Goal: Information Seeking & Learning: Find specific fact

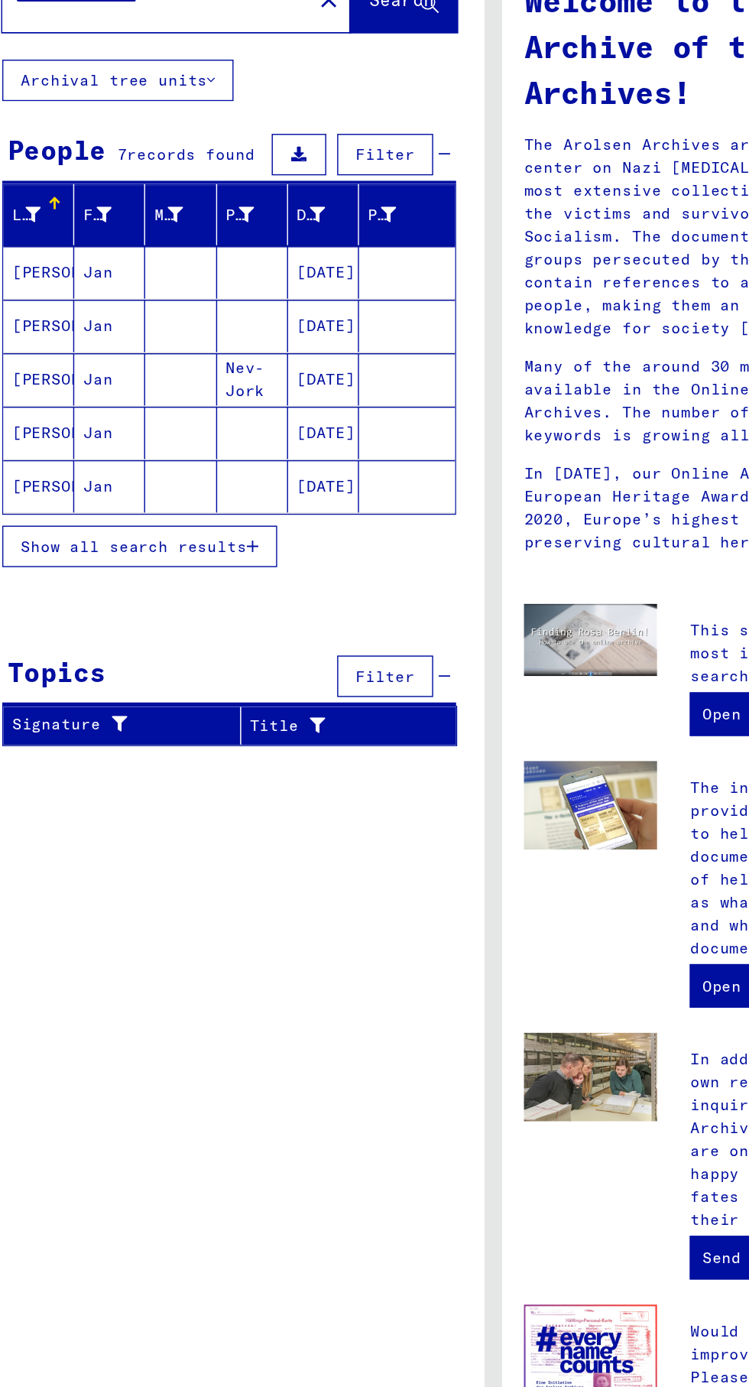
scroll to position [2, 0]
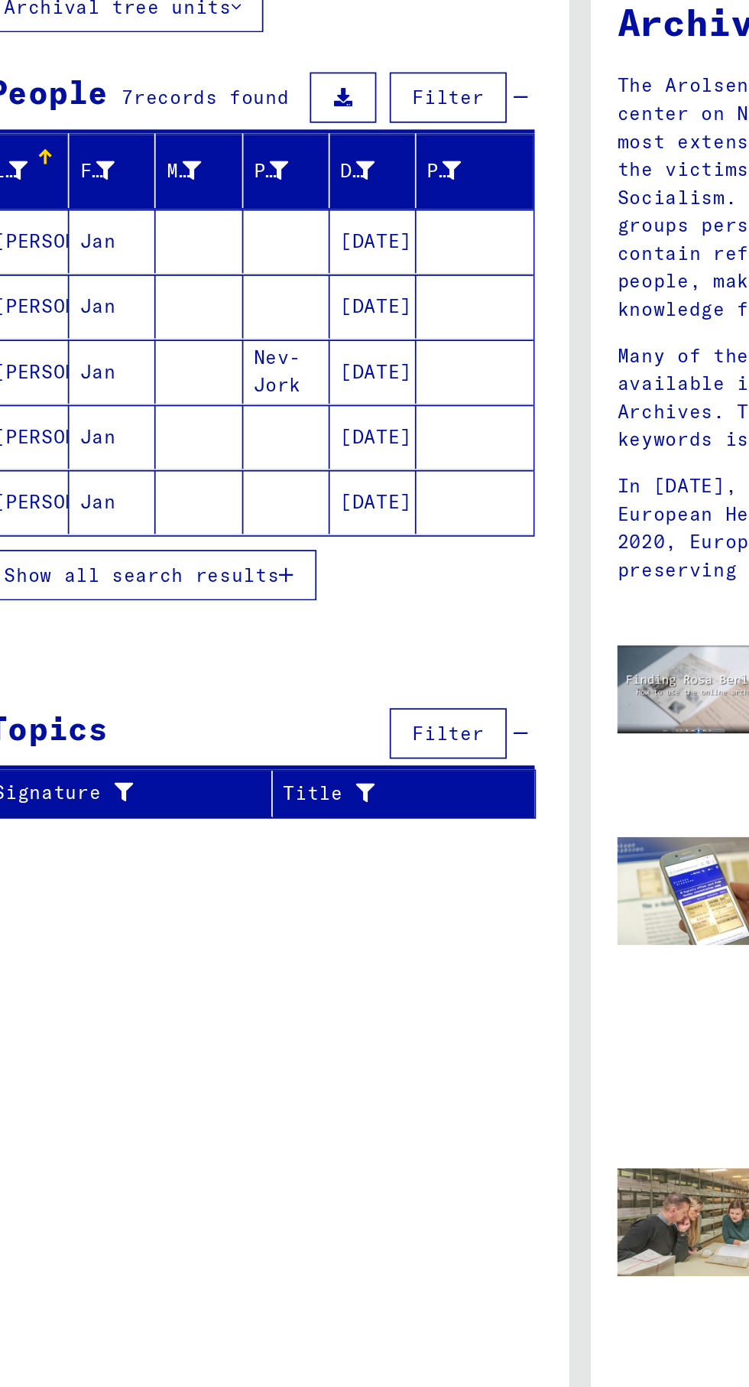
click at [60, 383] on mat-cell "[PERSON_NAME]" at bounding box center [56, 384] width 50 height 37
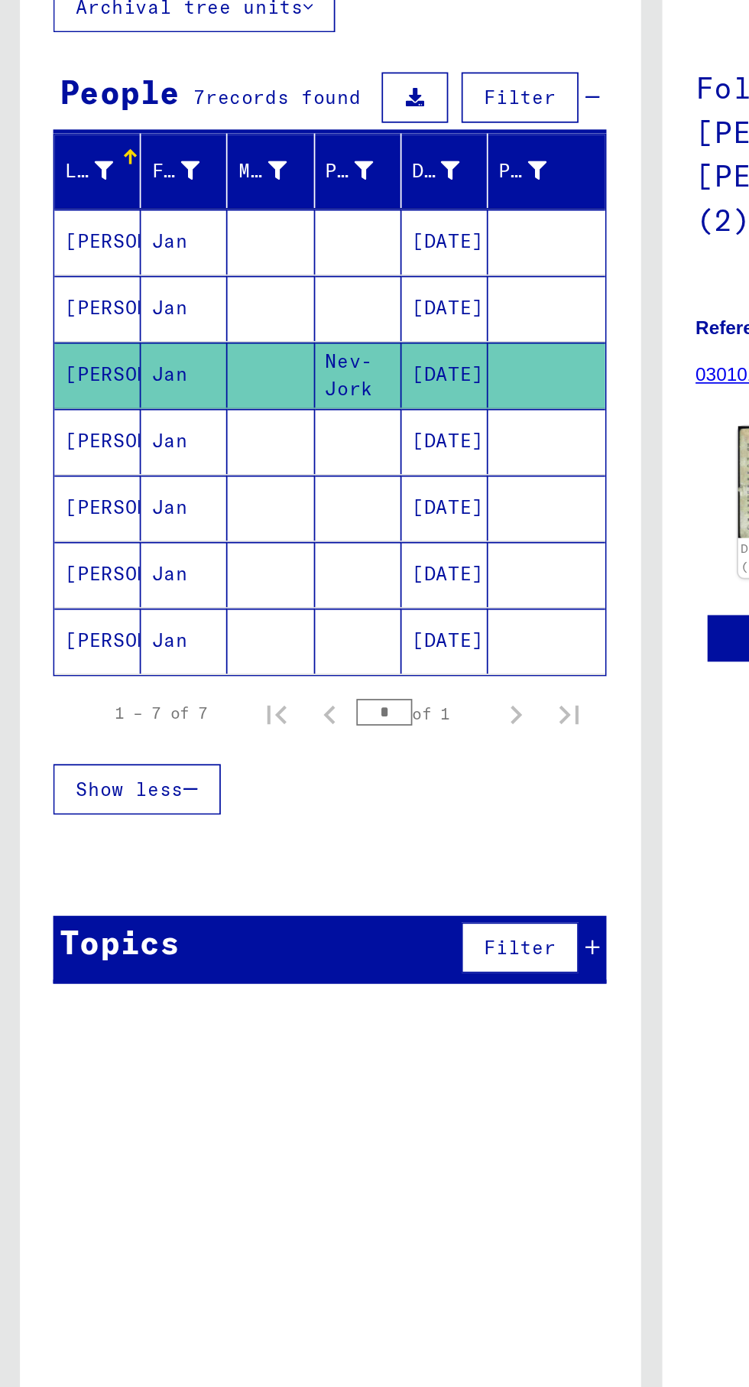
click at [50, 425] on mat-cell "[PERSON_NAME]" at bounding box center [56, 424] width 50 height 37
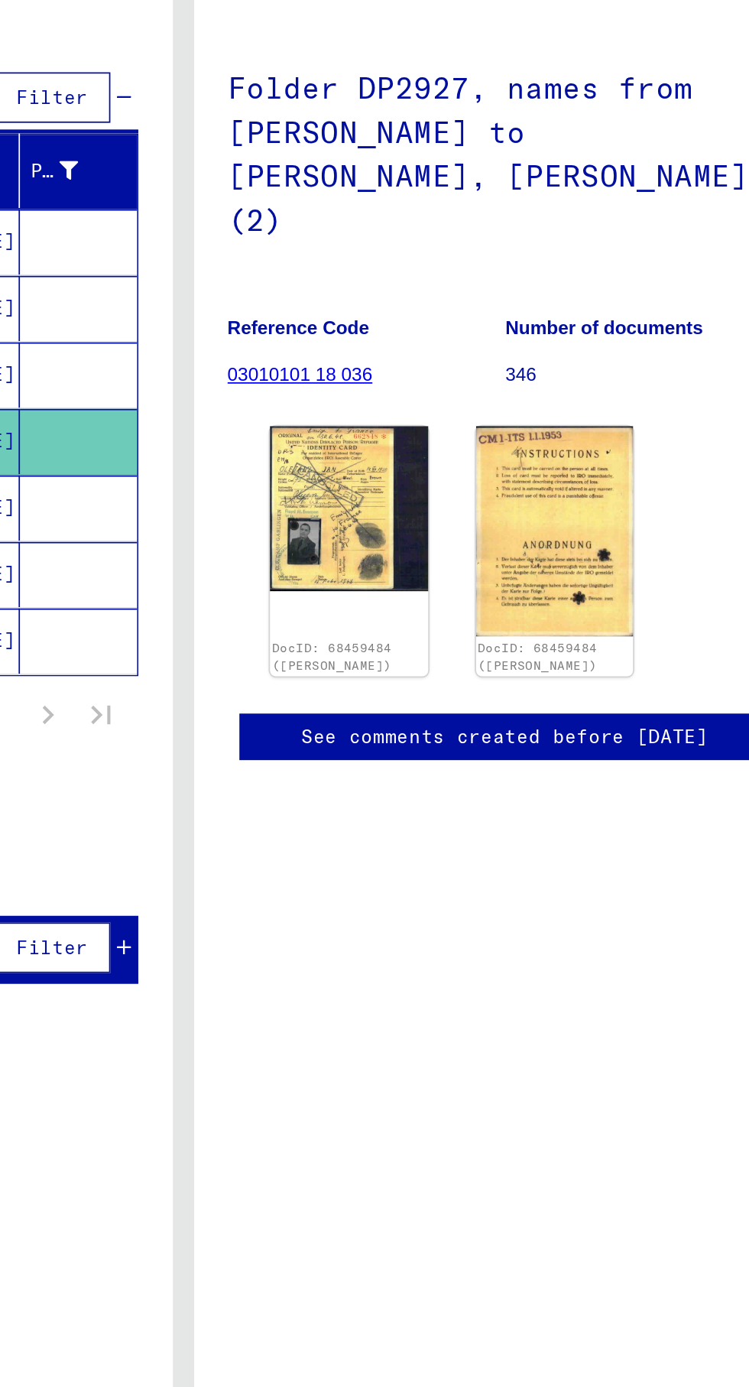
click at [450, 433] on img at bounding box center [469, 463] width 91 height 94
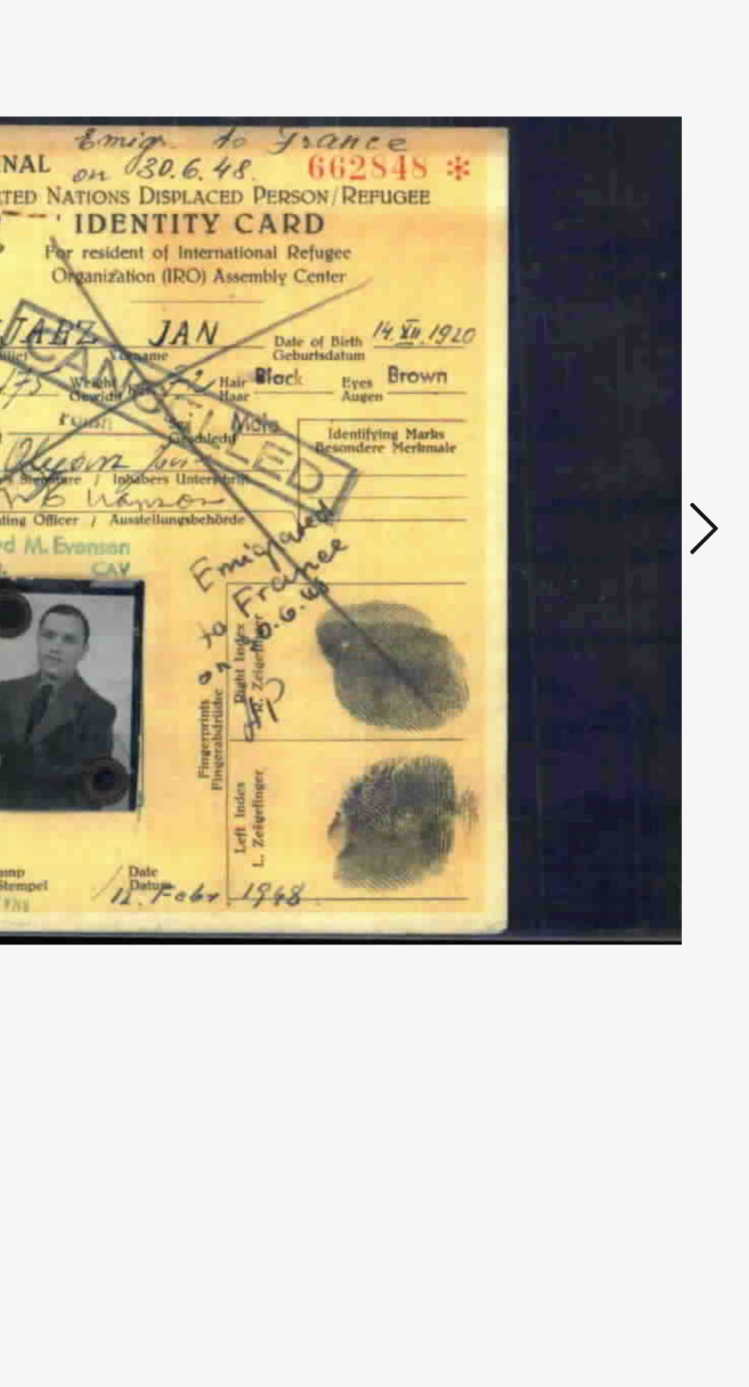
click at [627, 672] on icon at bounding box center [636, 653] width 18 height 37
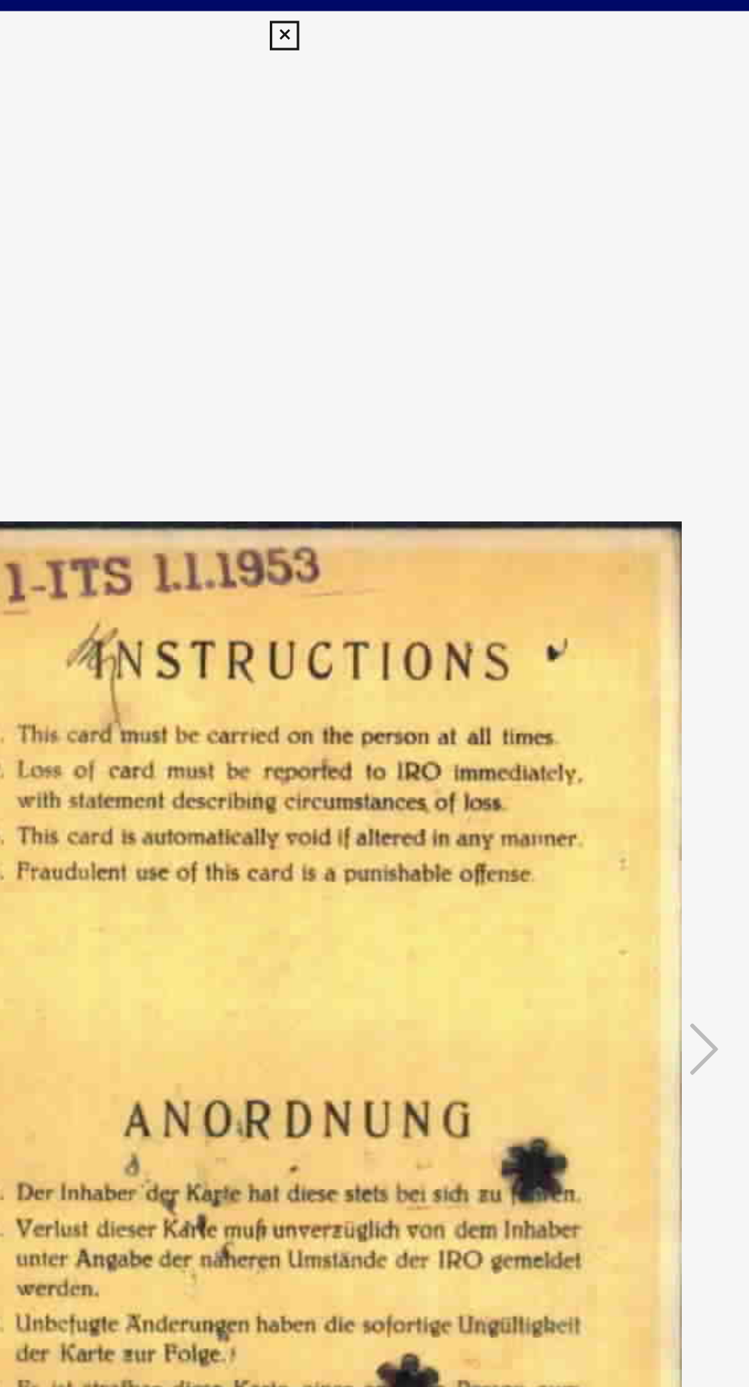
click at [374, 22] on icon at bounding box center [374, 22] width 18 height 18
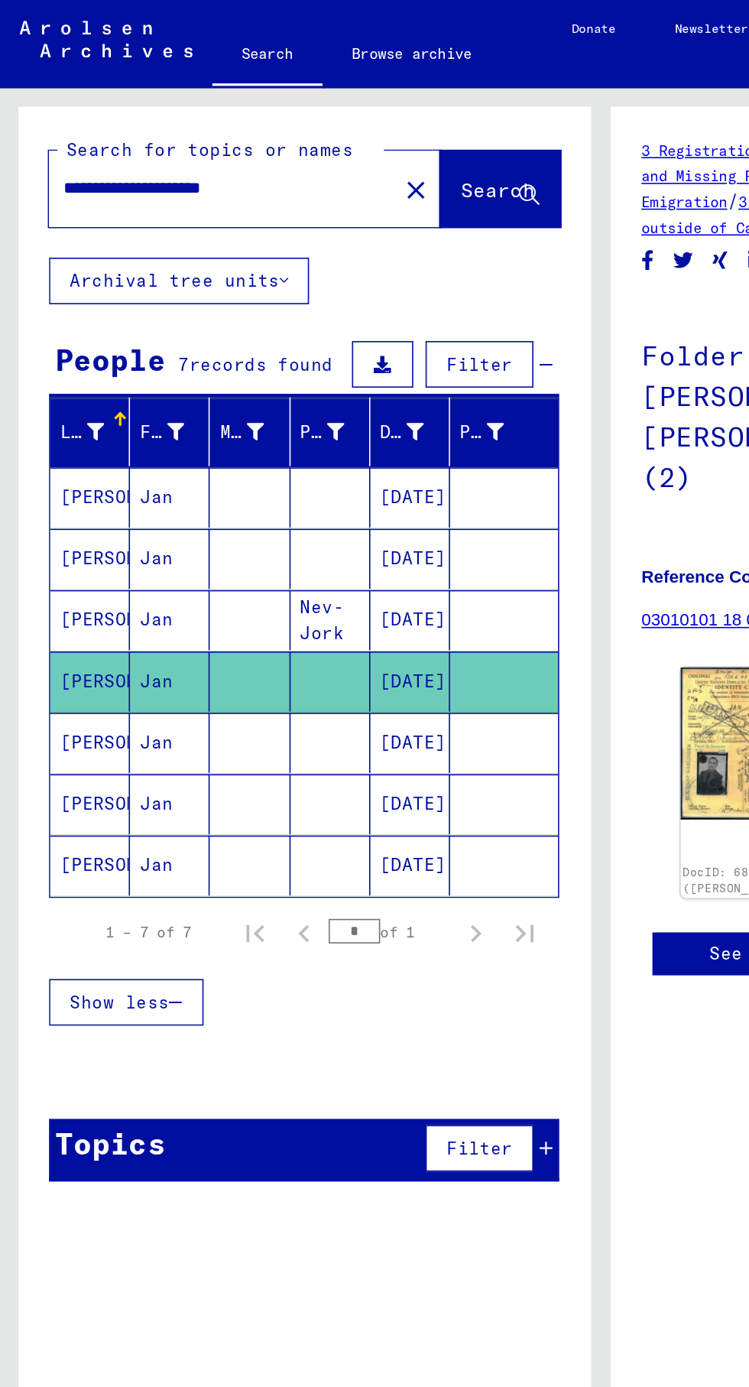
click at [53, 343] on mat-cell "[PERSON_NAME]" at bounding box center [56, 348] width 50 height 37
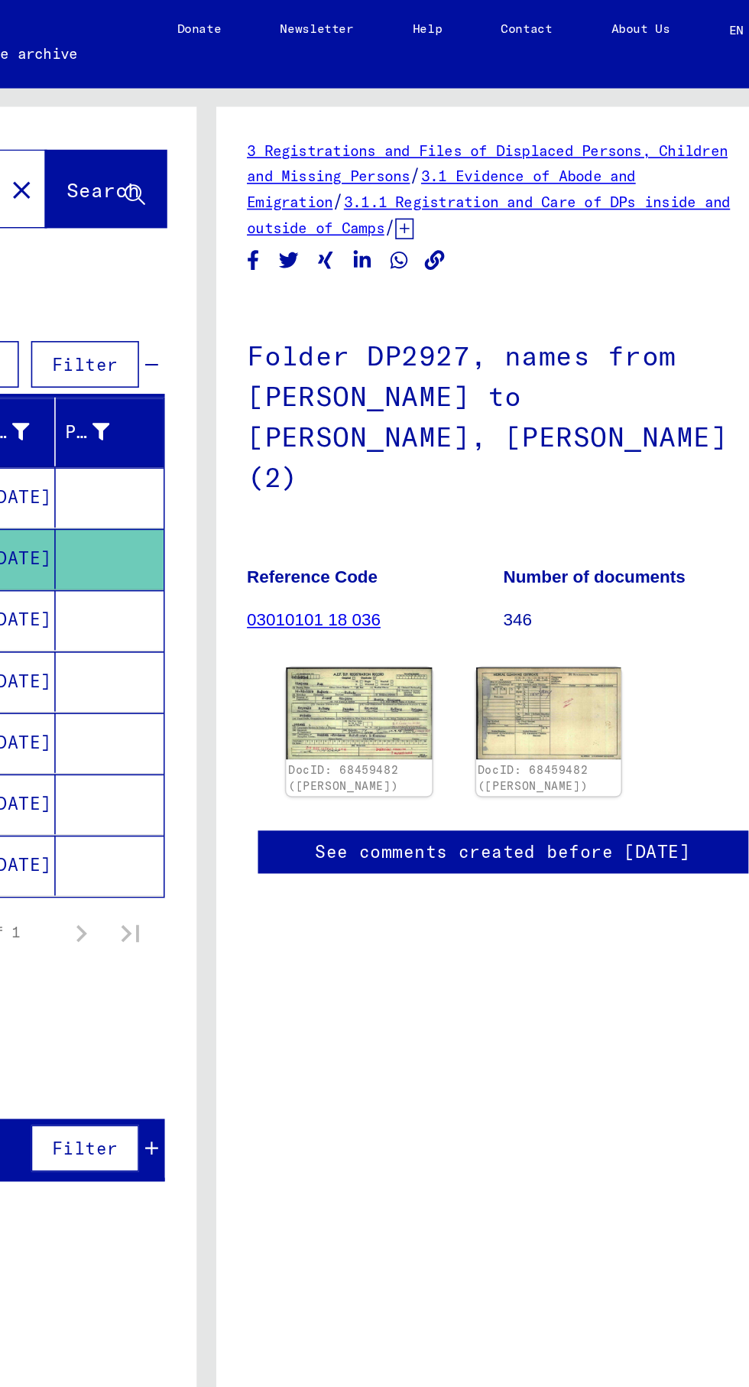
click at [458, 416] on img at bounding box center [469, 444] width 91 height 57
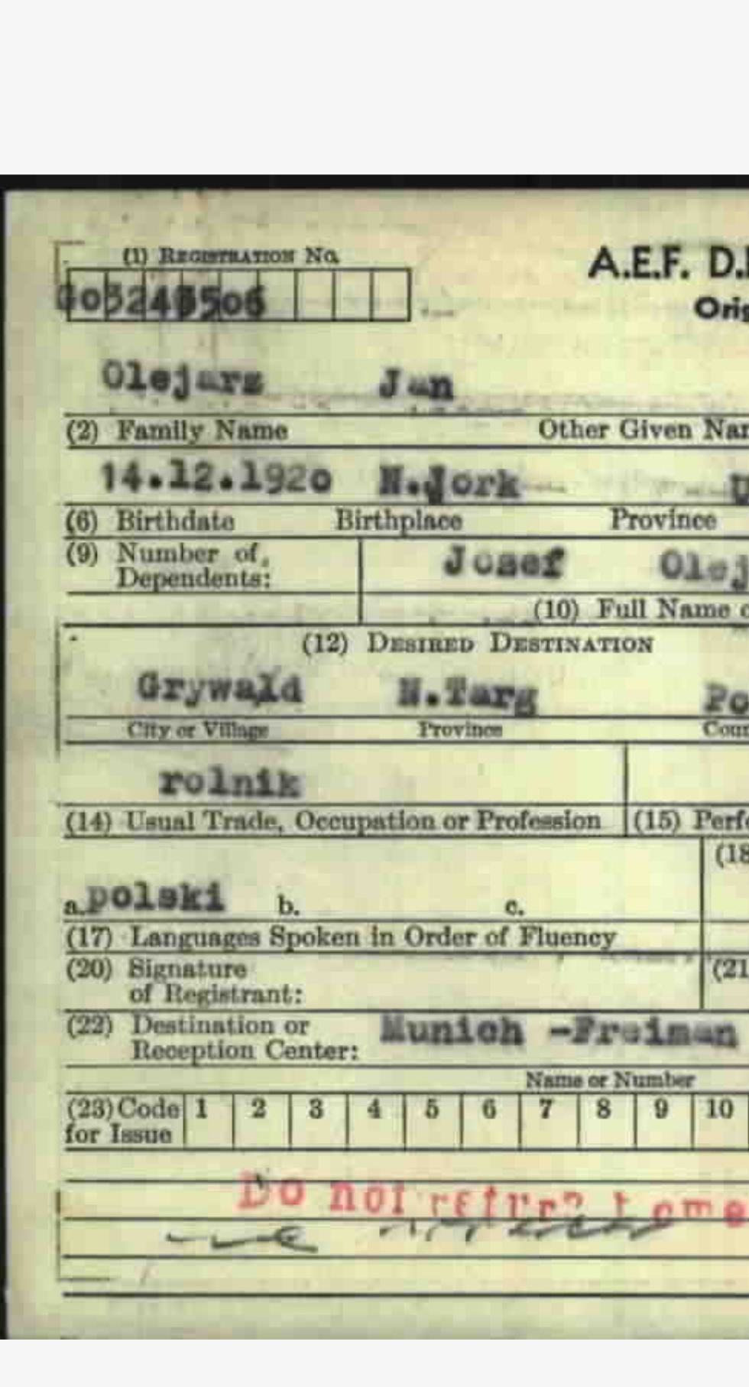
click at [222, 679] on img at bounding box center [374, 654] width 495 height 1235
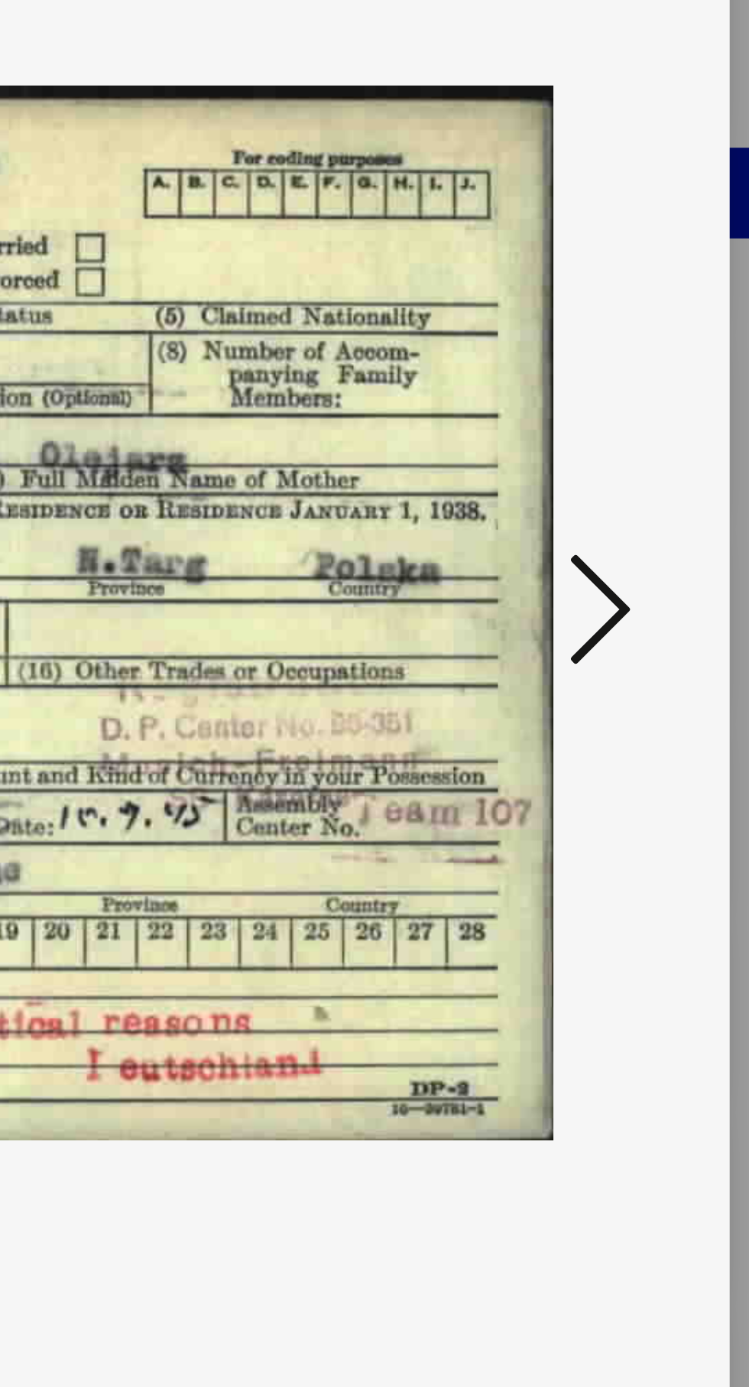
click at [642, 672] on icon at bounding box center [636, 653] width 18 height 37
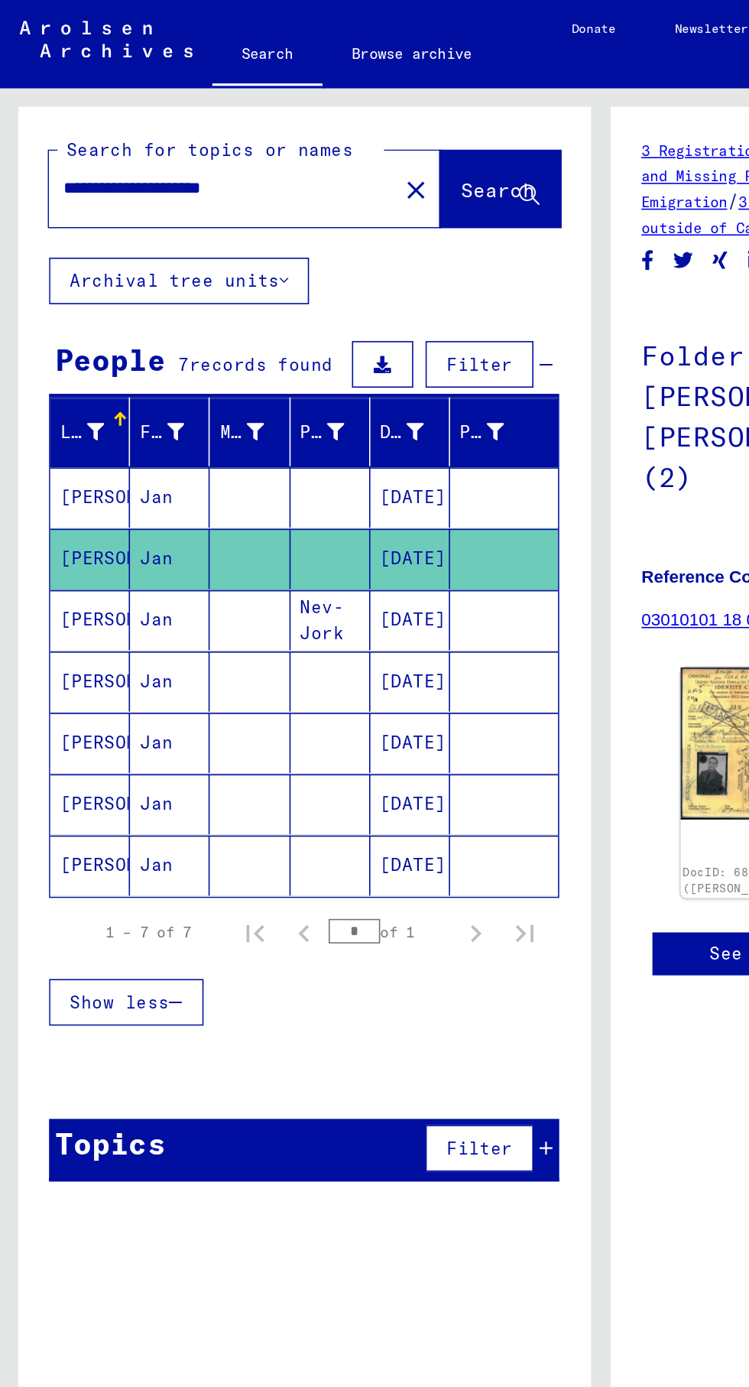
click at [61, 310] on mat-cell "[PERSON_NAME]" at bounding box center [56, 309] width 50 height 37
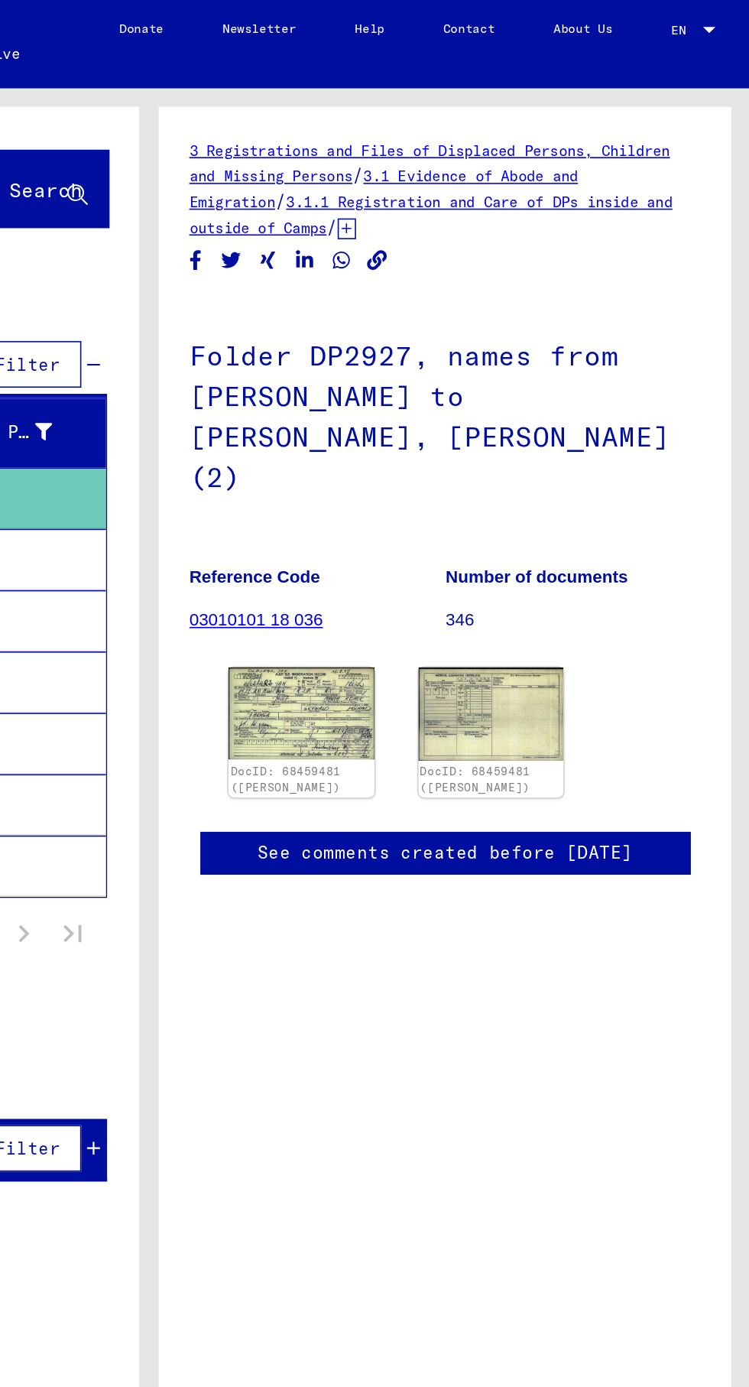
click at [460, 421] on img at bounding box center [469, 444] width 91 height 57
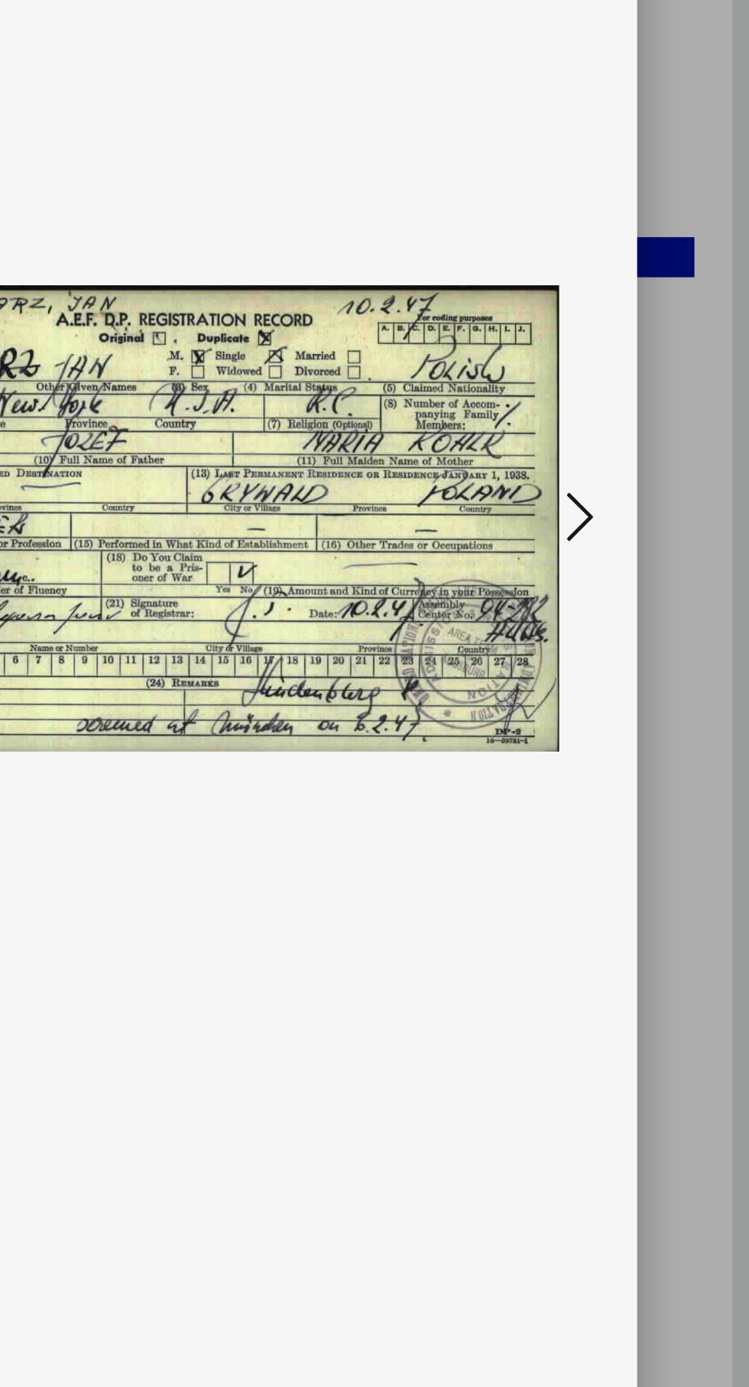
click at [628, 710] on icon at bounding box center [636, 705] width 18 height 37
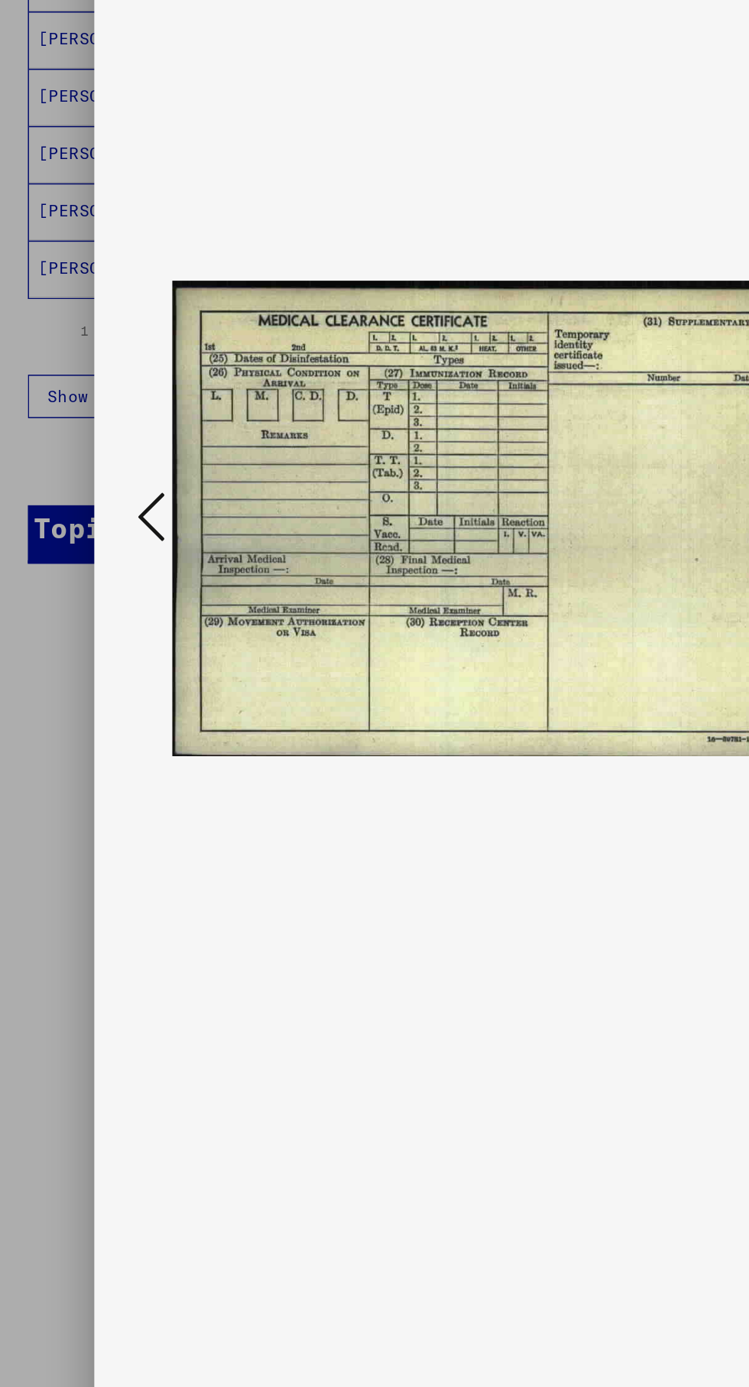
click at [18, 599] on div at bounding box center [374, 693] width 749 height 1387
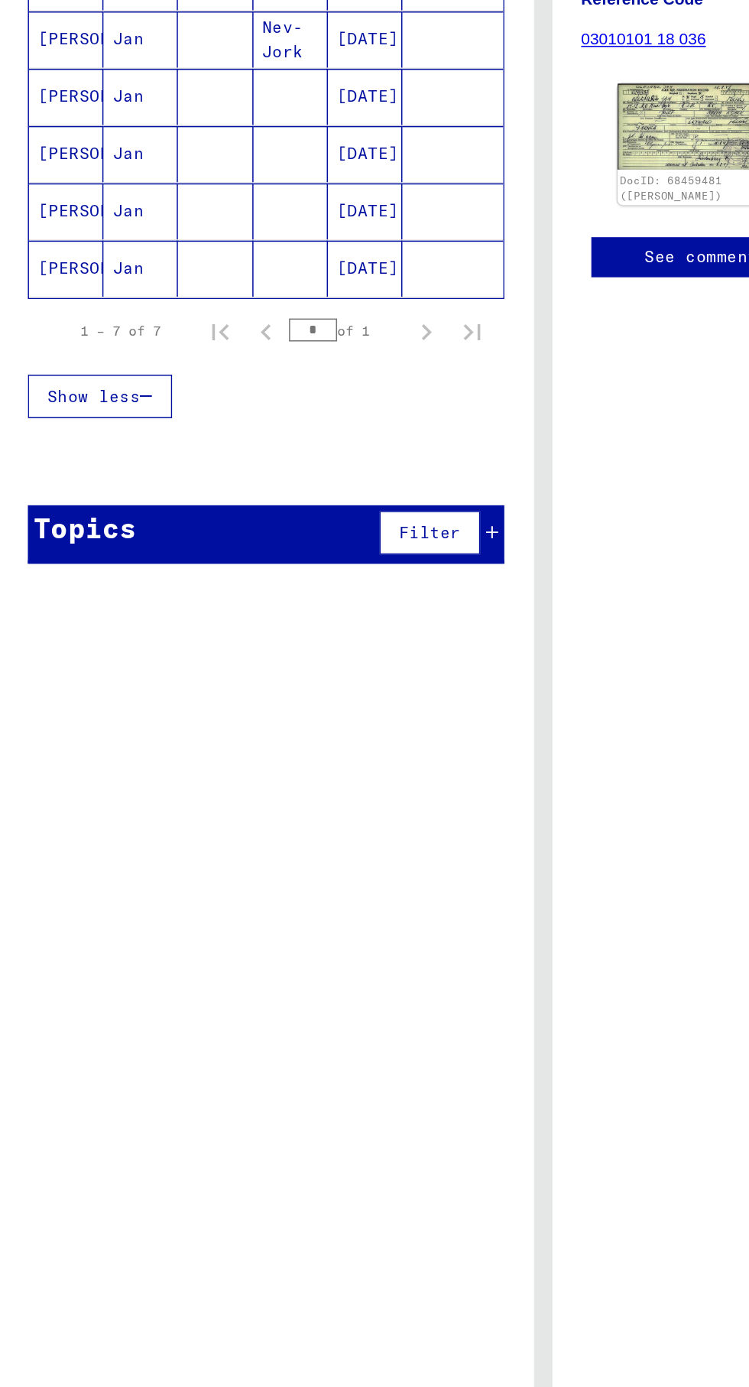
click at [44, 552] on mat-cell "[PERSON_NAME]" at bounding box center [56, 539] width 50 height 37
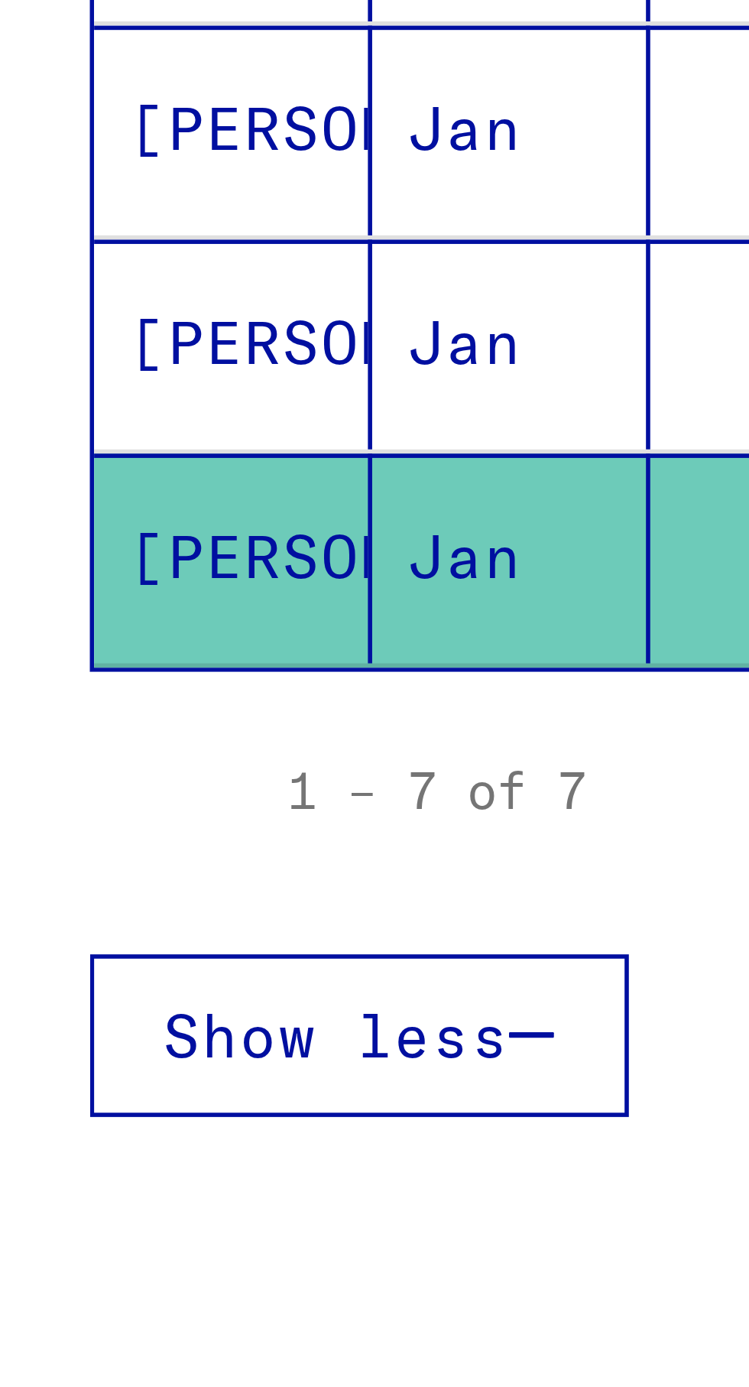
click at [55, 504] on mat-cell "[PERSON_NAME]" at bounding box center [56, 500] width 50 height 37
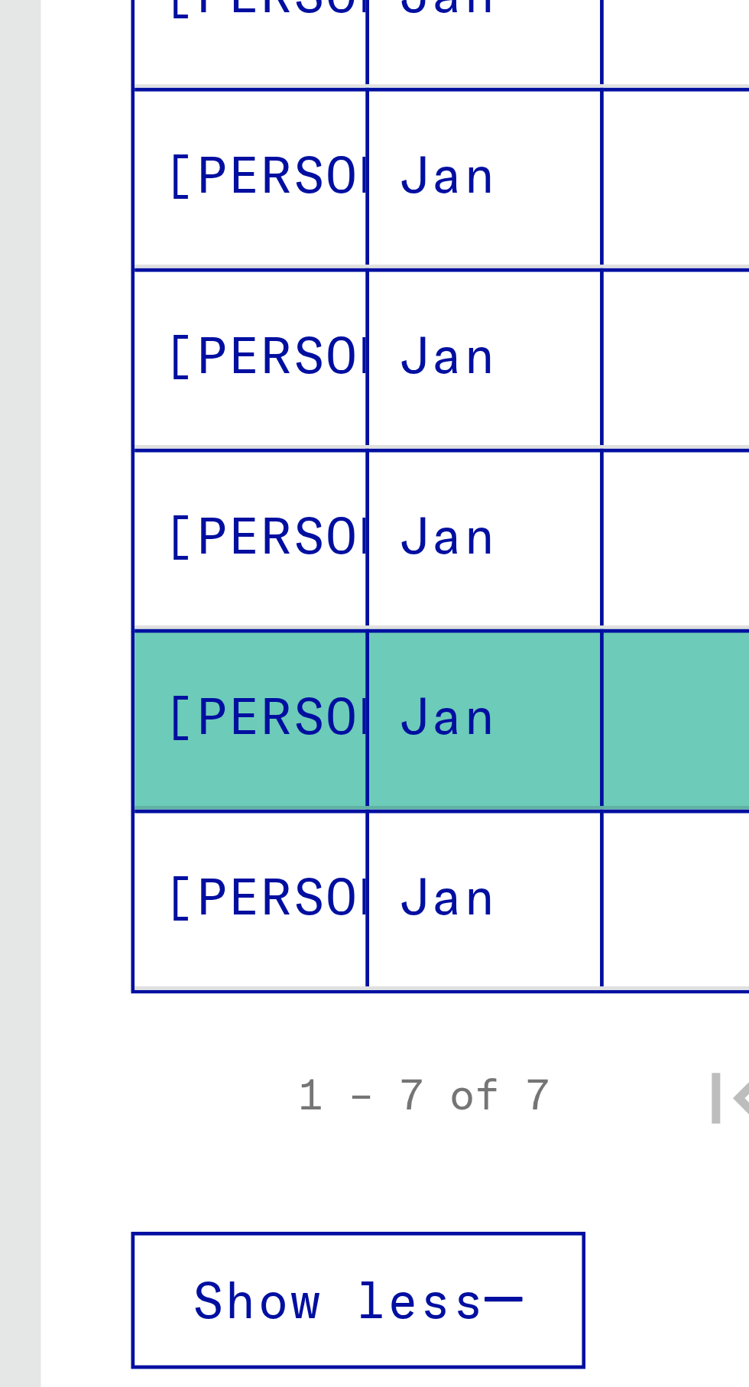
click at [45, 466] on mat-cell "[PERSON_NAME]" at bounding box center [56, 462] width 50 height 37
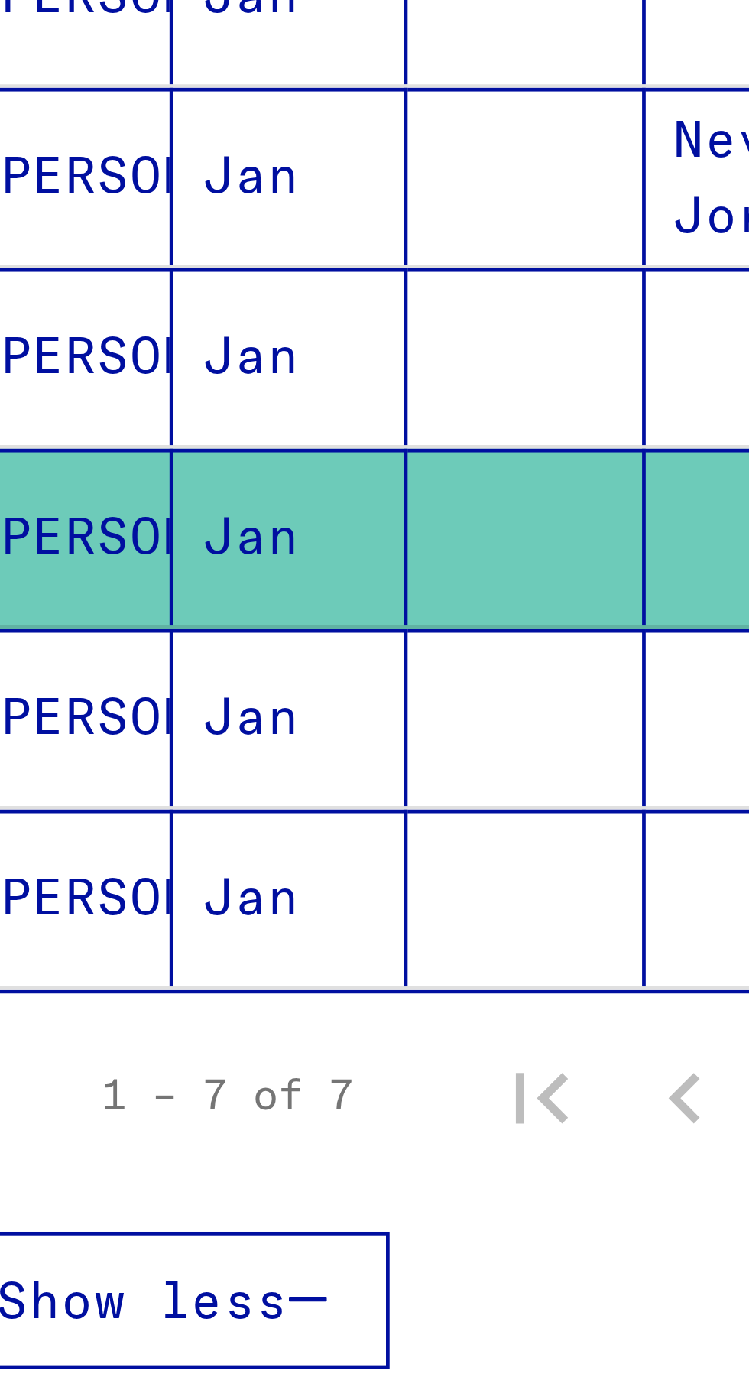
click at [67, 427] on mat-cell "[PERSON_NAME]" at bounding box center [56, 424] width 50 height 37
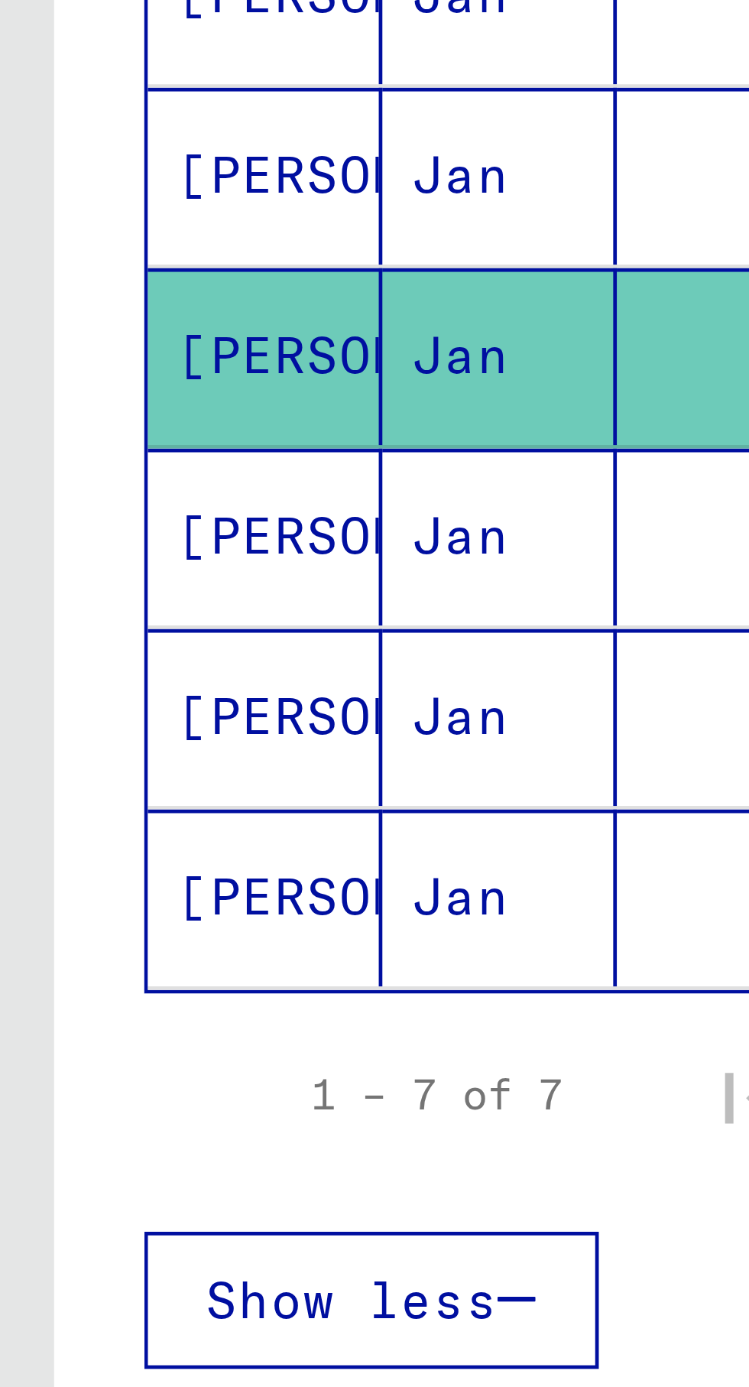
click at [54, 461] on mat-cell "[PERSON_NAME]" at bounding box center [56, 462] width 50 height 37
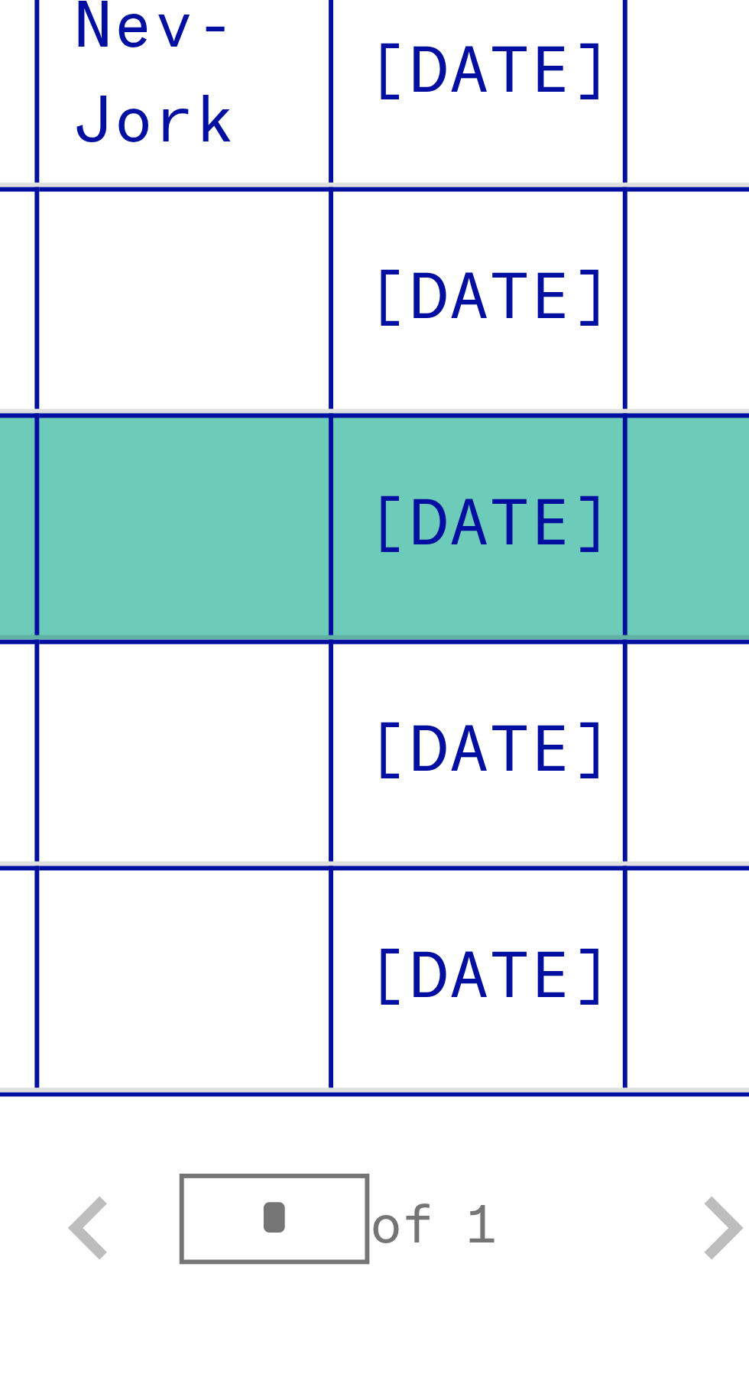
click at [194, 426] on mat-cell at bounding box center [206, 424] width 50 height 37
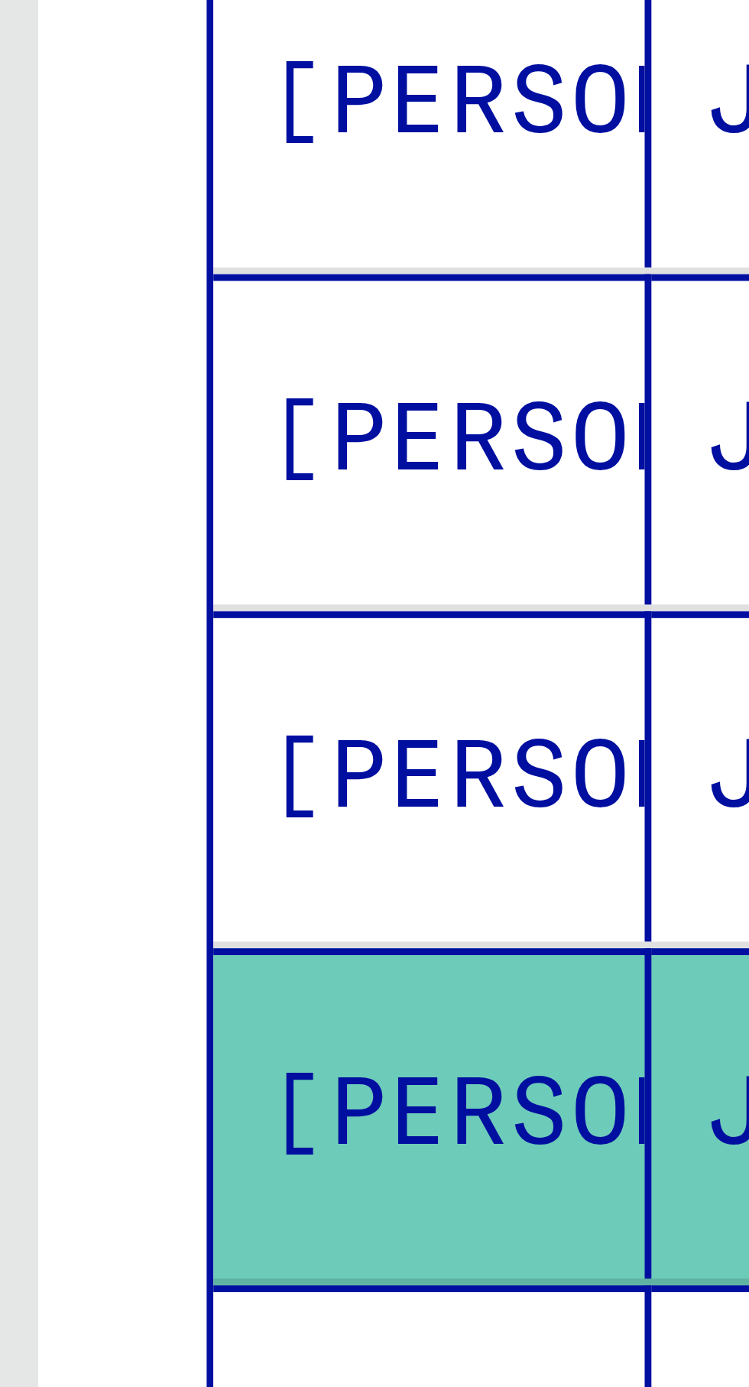
click at [44, 348] on mat-cell "[PERSON_NAME]" at bounding box center [56, 348] width 50 height 37
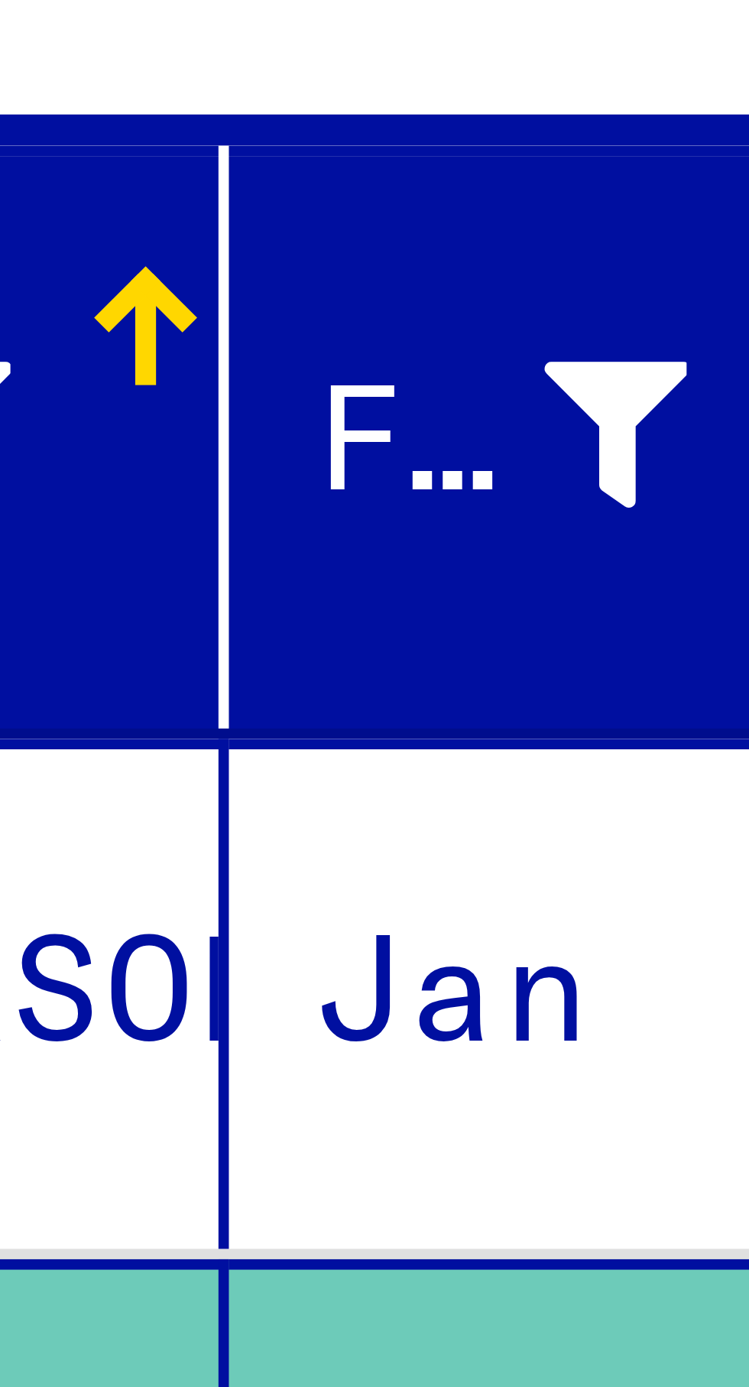
scroll to position [10, 0]
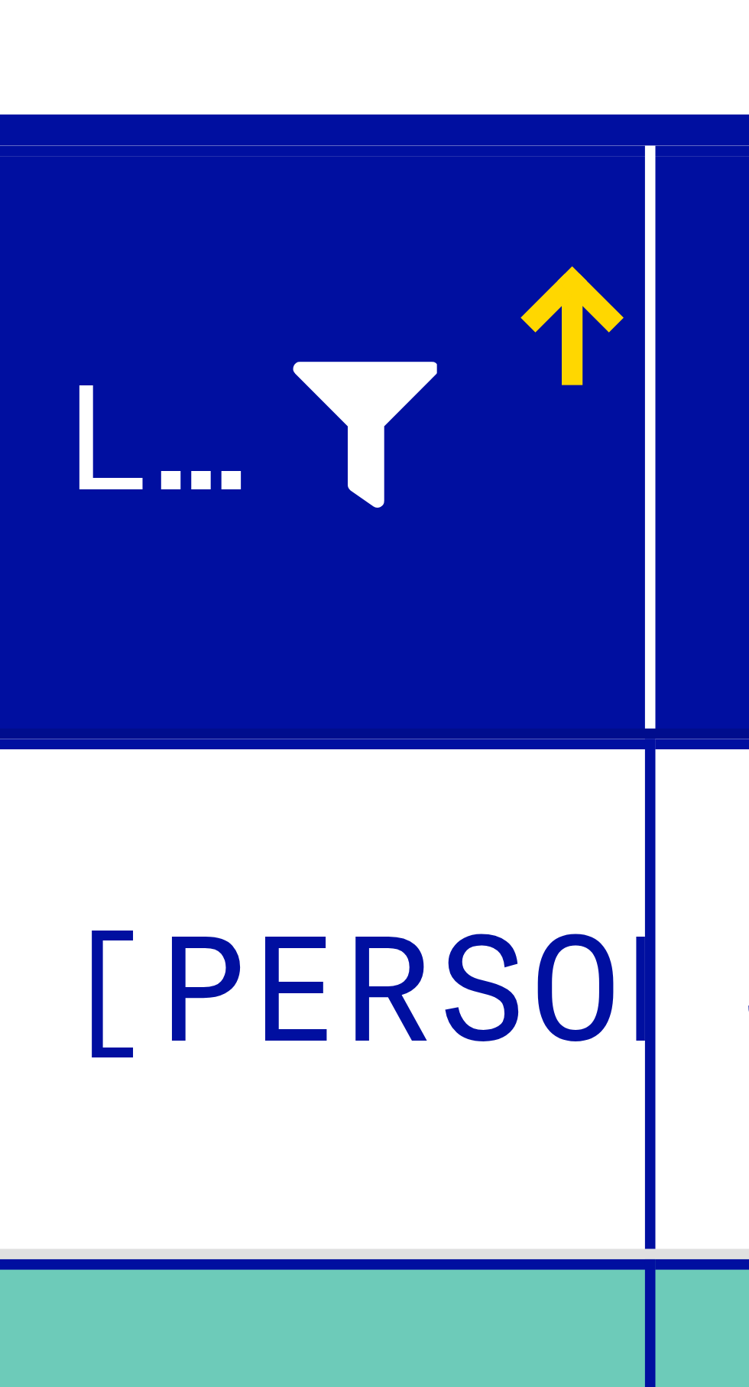
click at [62, 300] on mat-cell "[PERSON_NAME]" at bounding box center [56, 309] width 50 height 37
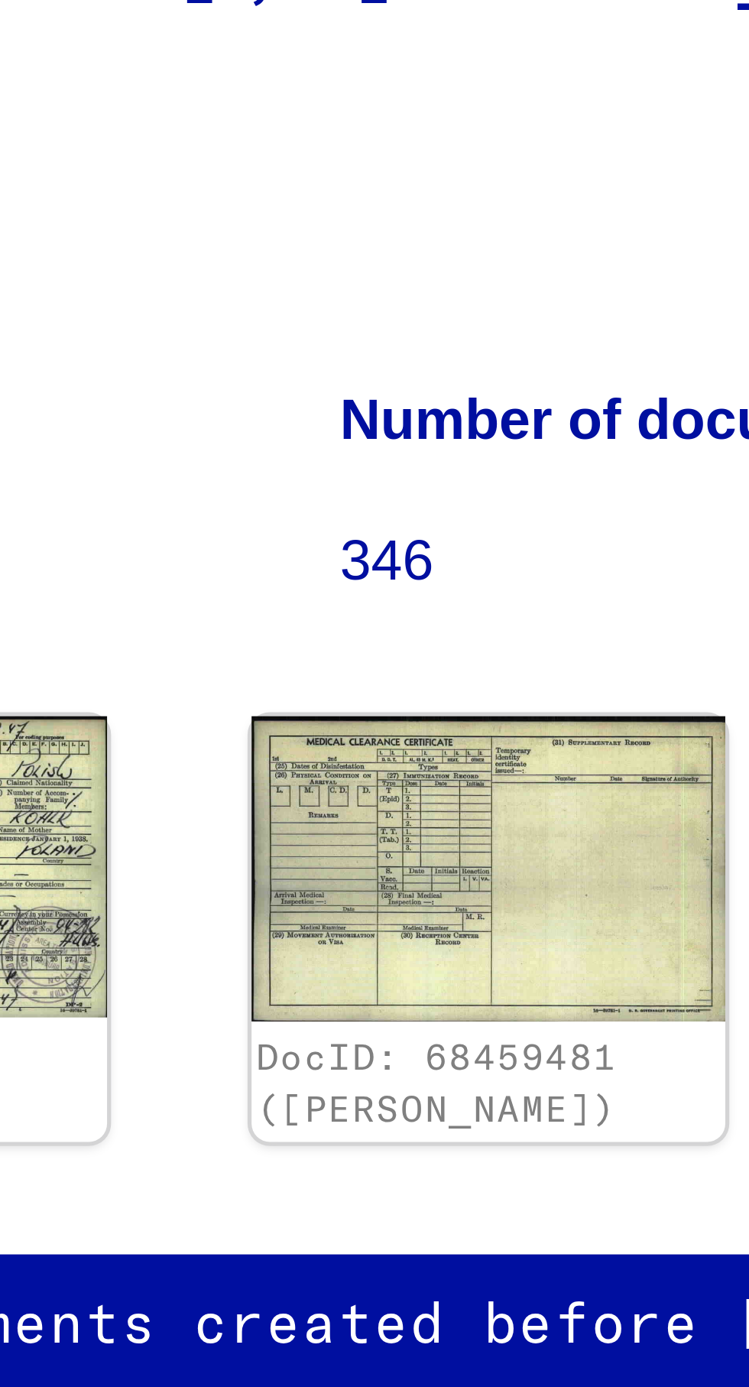
click at [589, 476] on div "DocID: 68459481 ([PERSON_NAME]) DocID: 68459481 ([PERSON_NAME])" at bounding box center [559, 456] width 282 height 93
